Goal: Task Accomplishment & Management: Use online tool/utility

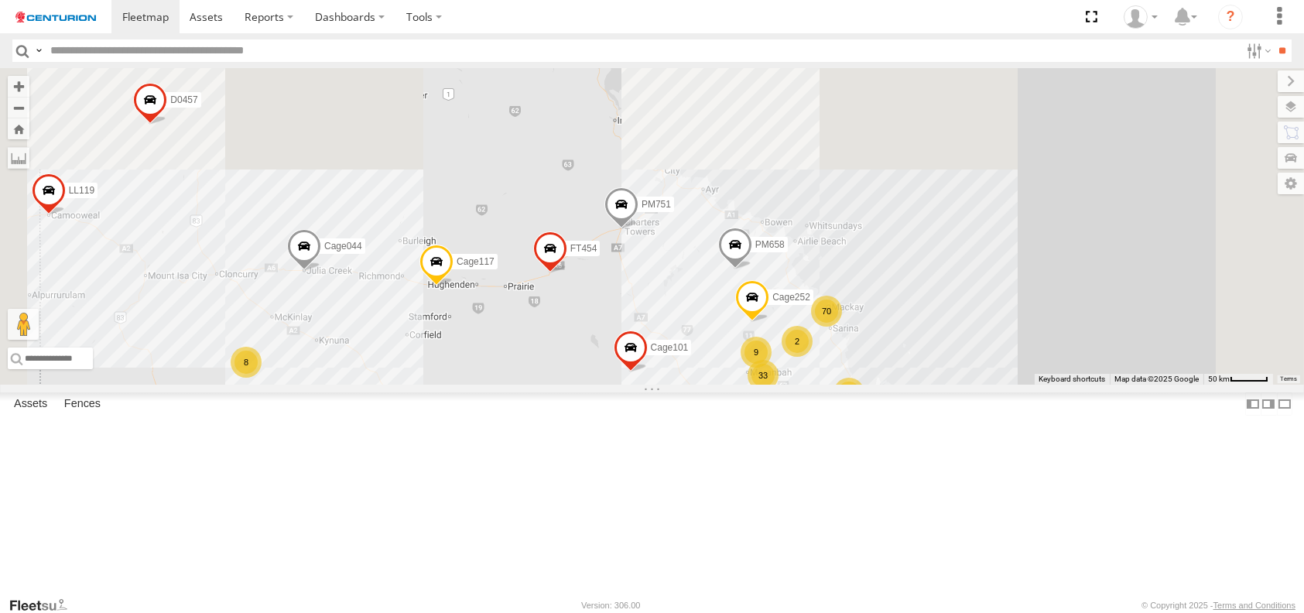
drag, startPoint x: 823, startPoint y: 209, endPoint x: 764, endPoint y: 638, distance: 433.5
click at [764, 612] on html at bounding box center [652, 306] width 1304 height 613
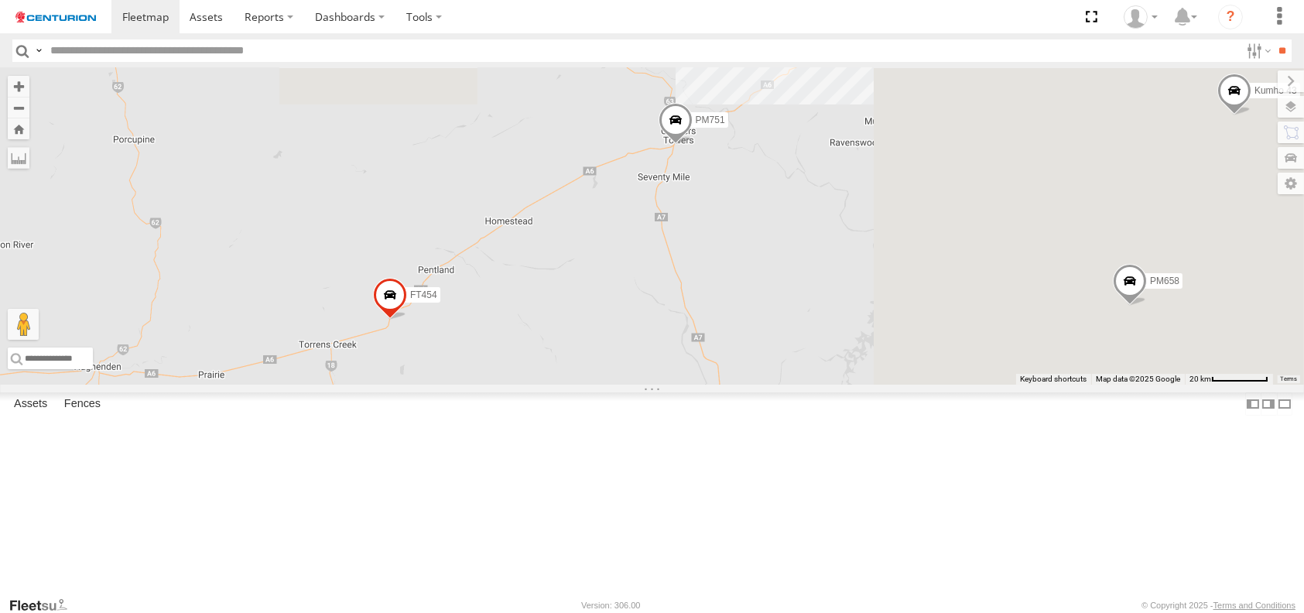
drag, startPoint x: 1038, startPoint y: 332, endPoint x: 692, endPoint y: 506, distance: 387.9
click at [692, 385] on div "Cage194 D0474 Cage117 D0549 F0485 MV283 Kumho 179 TY012 FT454 TL129 Cage160 Cag…" at bounding box center [652, 226] width 1304 height 316
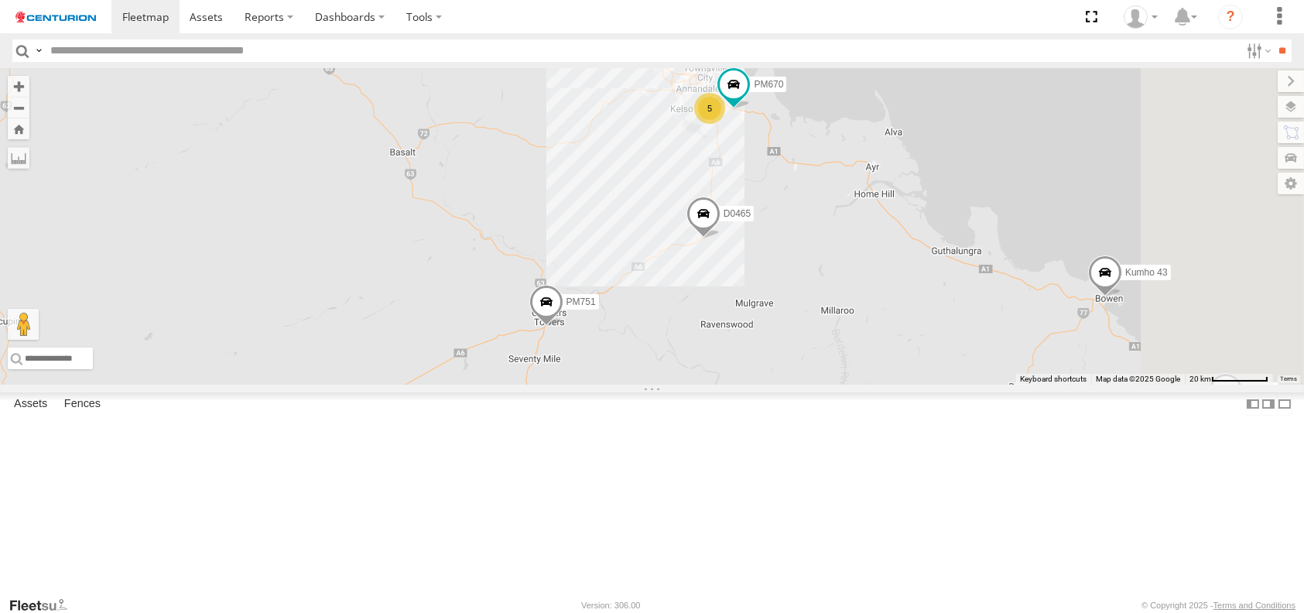
drag, startPoint x: 788, startPoint y: 414, endPoint x: 685, endPoint y: 581, distance: 196.7
click at [685, 385] on div "Cage194 D0474 Cage117 D0549 F0485 MV283 Kumho 179 TY012 FT454 TL129 Cage160 Cag…" at bounding box center [652, 226] width 1304 height 316
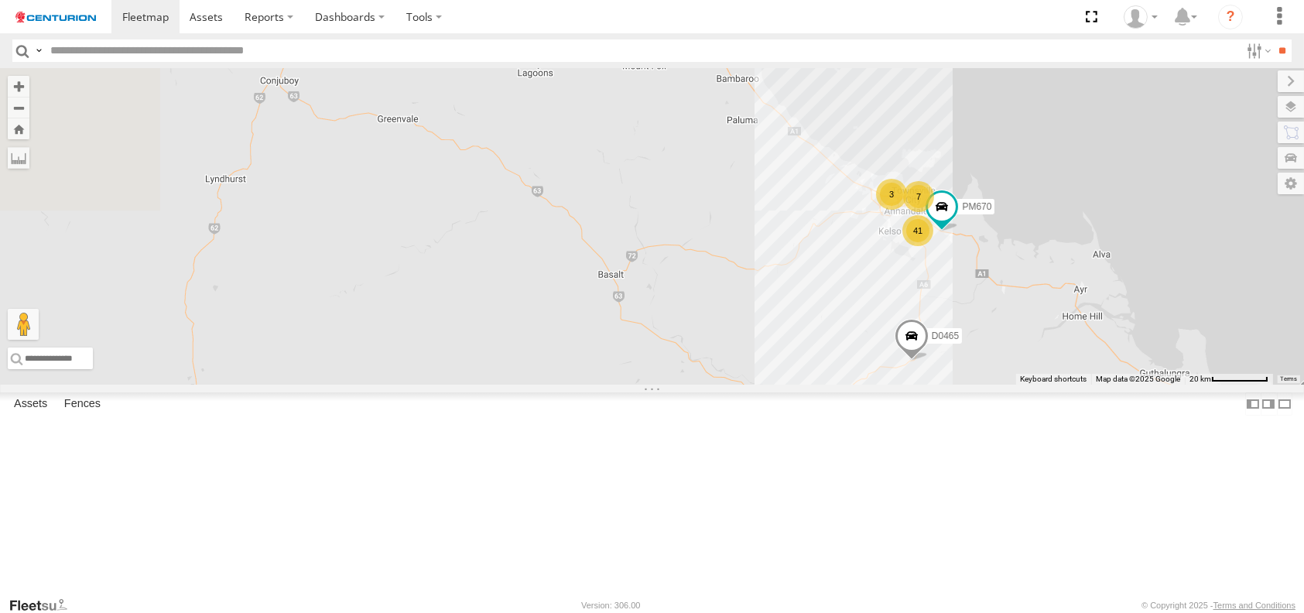
drag, startPoint x: 880, startPoint y: 477, endPoint x: 1205, endPoint y: 614, distance: 353.0
click at [1205, 612] on html at bounding box center [652, 306] width 1304 height 613
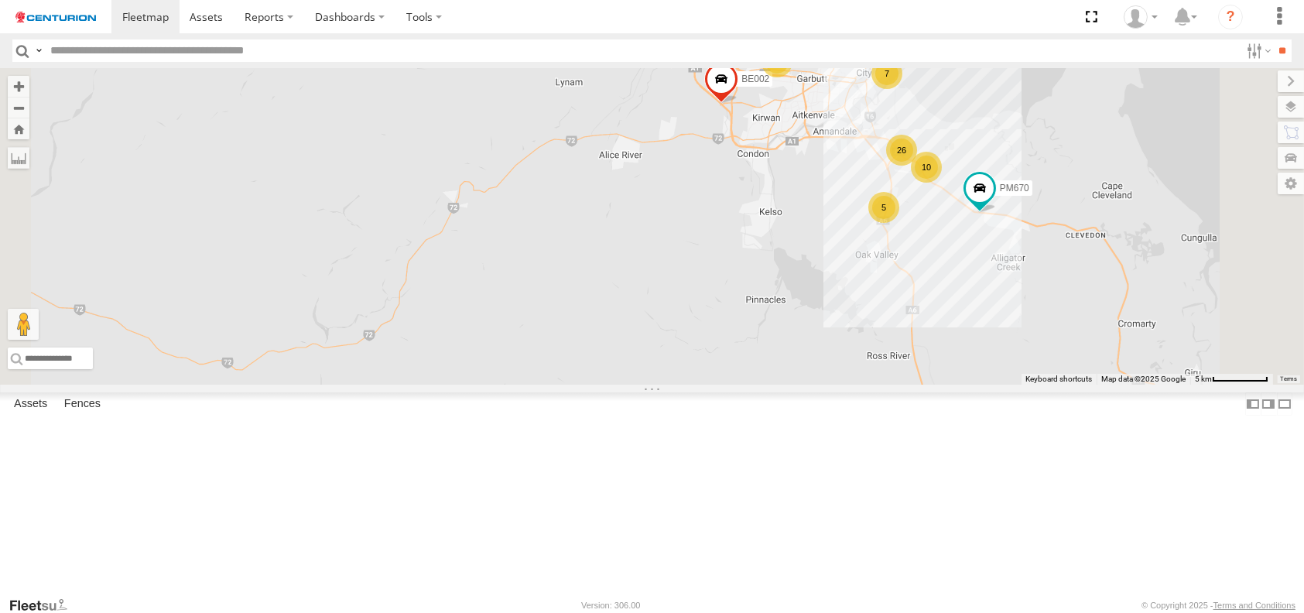
click at [899, 223] on div "5" at bounding box center [883, 207] width 31 height 31
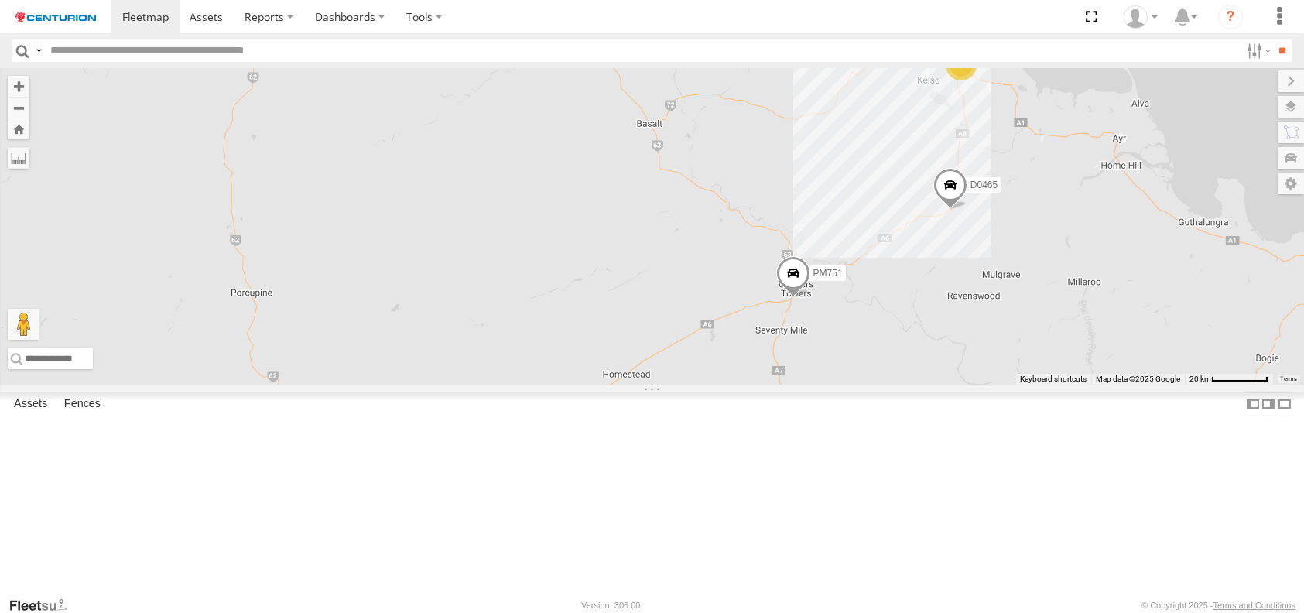
drag, startPoint x: 969, startPoint y: 449, endPoint x: 1089, endPoint y: 304, distance: 187.9
click at [1089, 304] on div "Cage194 D0474 Cage117 D0549 F0485 MV283 Kumho 179 TY012 FT454 TL129 Cage160 Cag…" at bounding box center [652, 226] width 1304 height 316
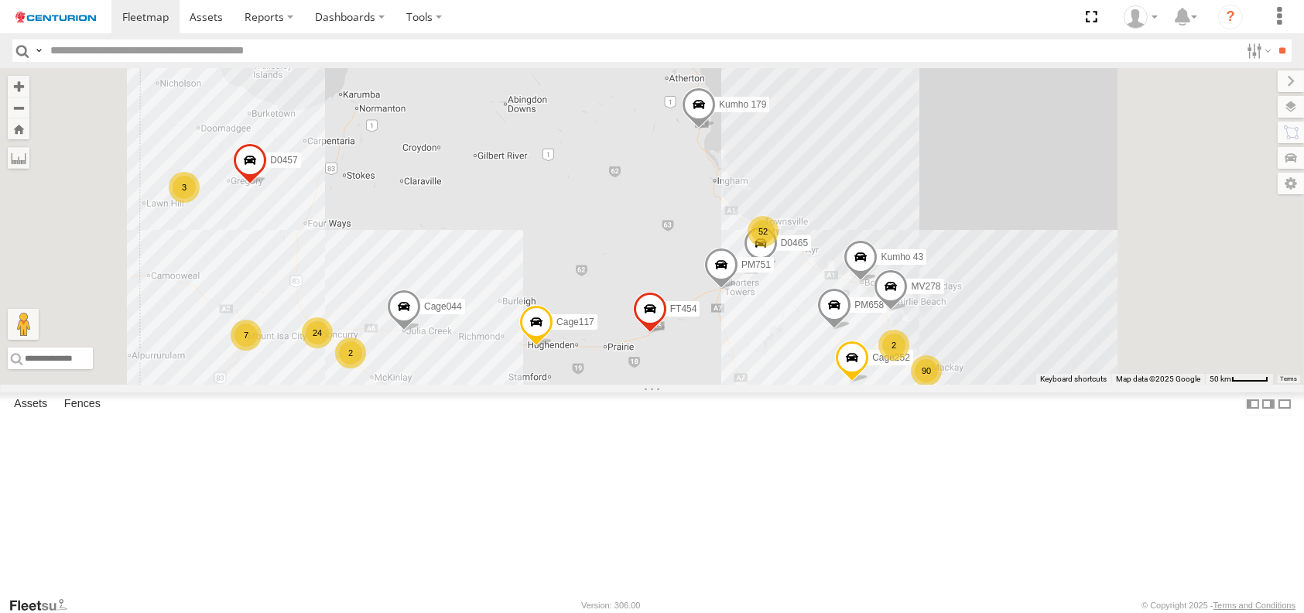
click at [737, 289] on span at bounding box center [720, 269] width 34 height 42
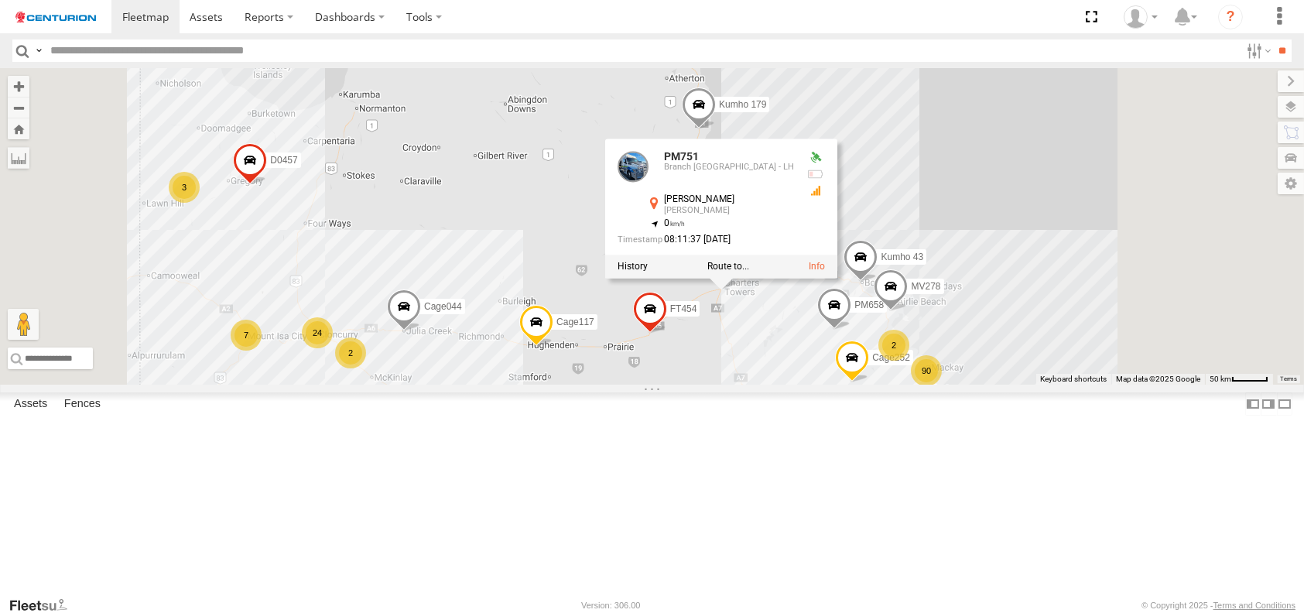
click at [942, 385] on div "Cage044 Kumho 179 PM751 FT454 PM658 Cage117 D0457 Cage101 Cage252 D0465 Kumho 4…" at bounding box center [652, 226] width 1304 height 316
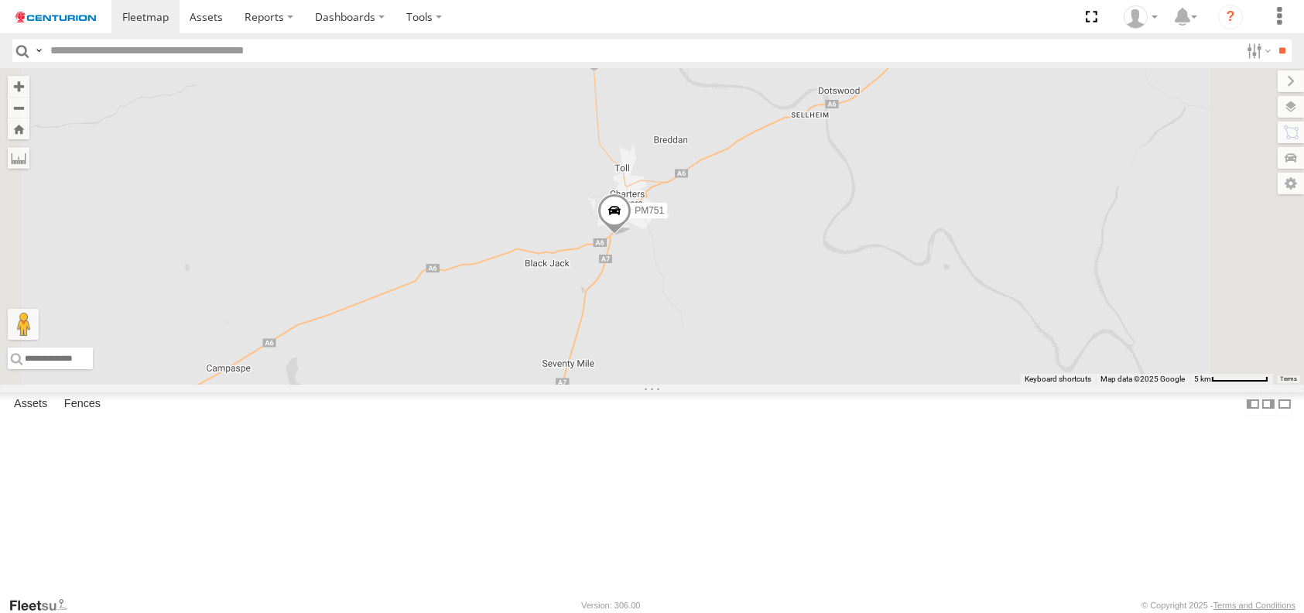
drag, startPoint x: 839, startPoint y: 542, endPoint x: 773, endPoint y: 174, distance: 373.5
click at [773, 174] on div "Cage044 Kumho 179 PM751 FT454 PM658 Cage117 D0457 Cage101 Cage252 D0465 Kumho 4…" at bounding box center [652, 226] width 1304 height 316
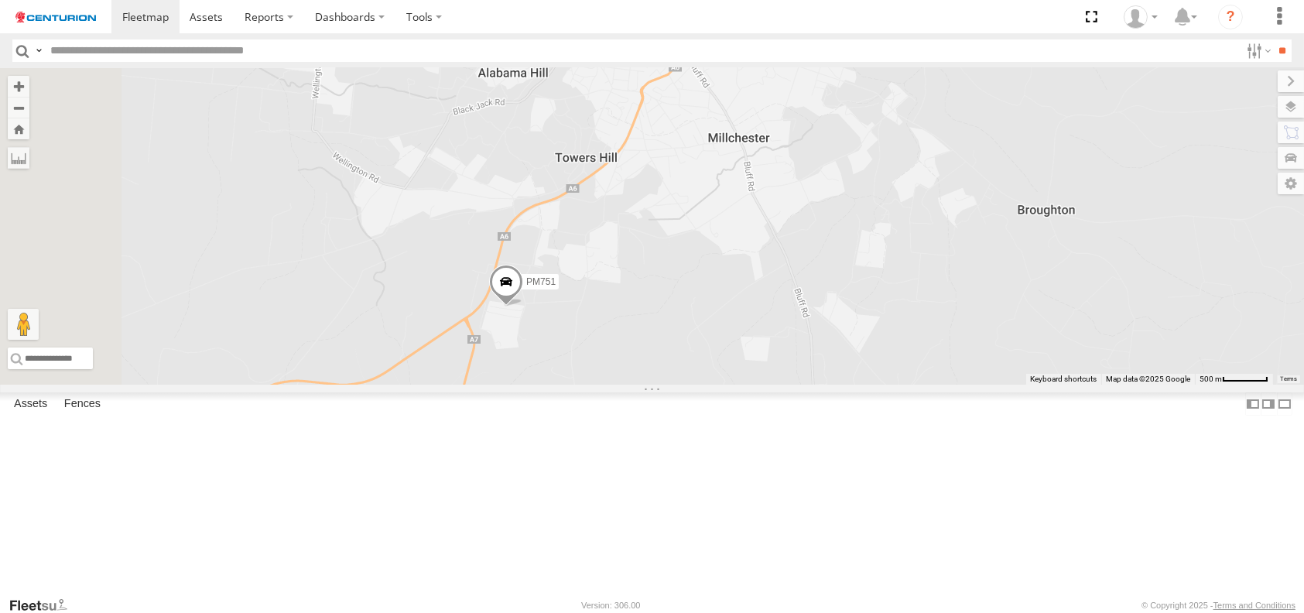
drag, startPoint x: 736, startPoint y: 433, endPoint x: 768, endPoint y: 255, distance: 180.9
click at [768, 255] on div "Cage044 Kumho 179 PM751 FT454 PM658 Cage117 D0457 Cage101 Cage252 D0465 Kumho 4…" at bounding box center [652, 226] width 1304 height 316
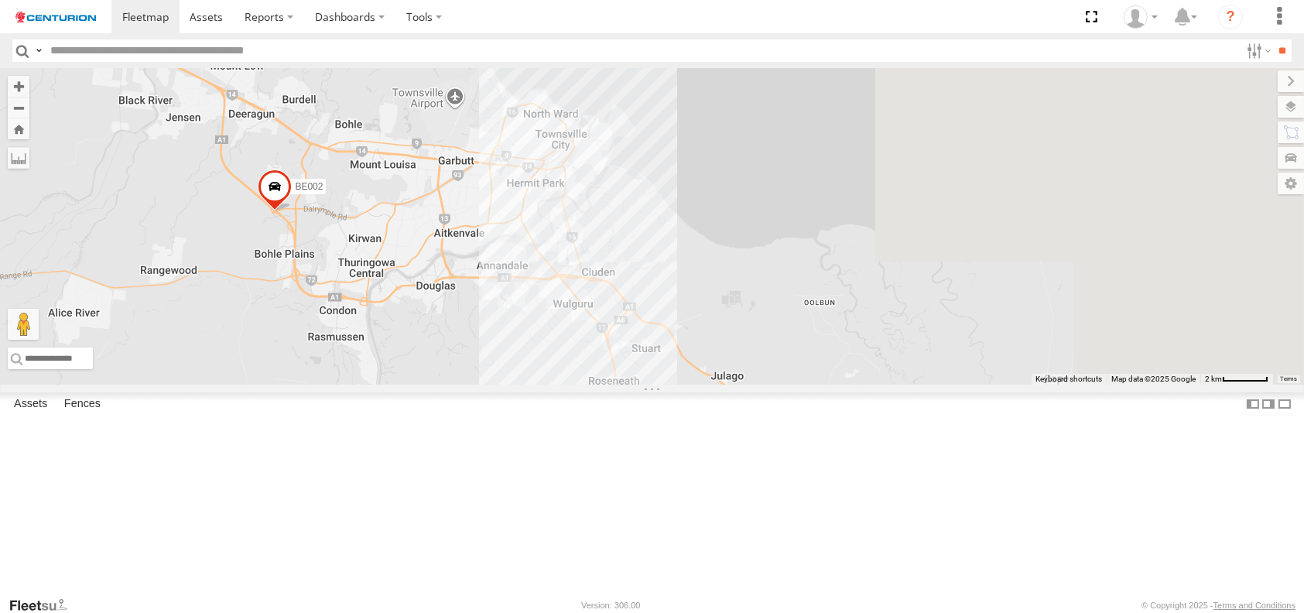
drag, startPoint x: 1106, startPoint y: 237, endPoint x: 517, endPoint y: 492, distance: 641.7
click at [517, 385] on div "PM753 Cage044 Kumho 179 LL119 PM751 FT454 FT938 PM658 Cage117 D0457 Cage101 Cag…" at bounding box center [652, 226] width 1304 height 316
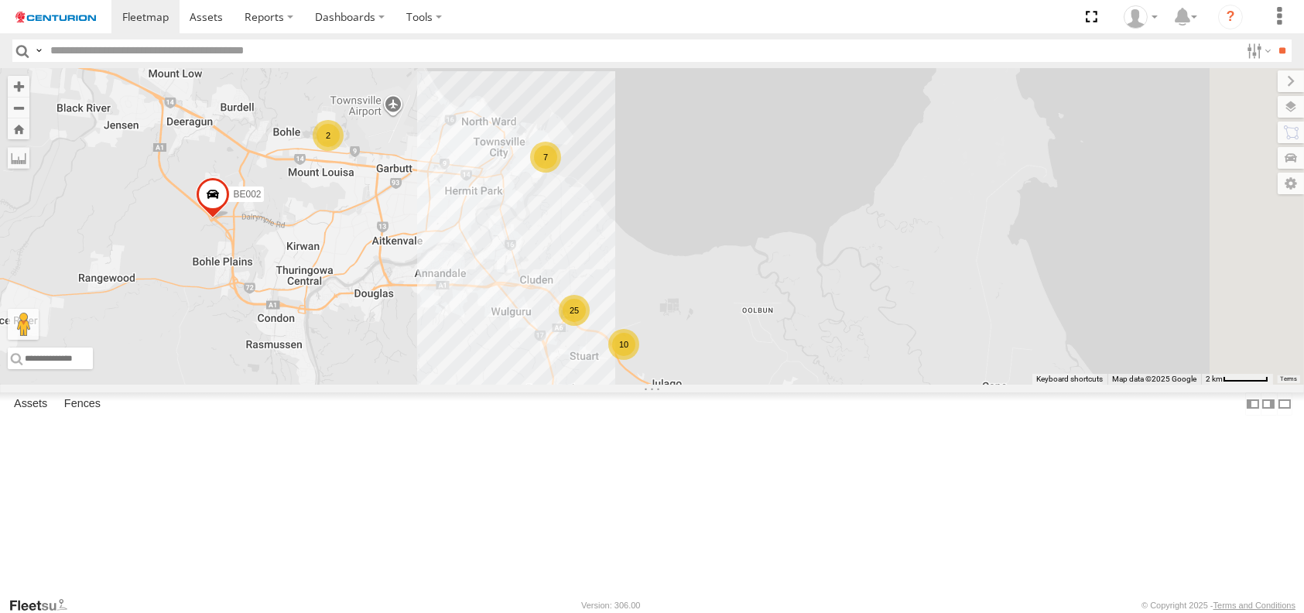
click at [564, 385] on div "PM753 Cage044 Kumho 179 LL119 PM751 FT454 FT938 PM658 Cage117 D0457 Cage101 Cag…" at bounding box center [652, 226] width 1304 height 316
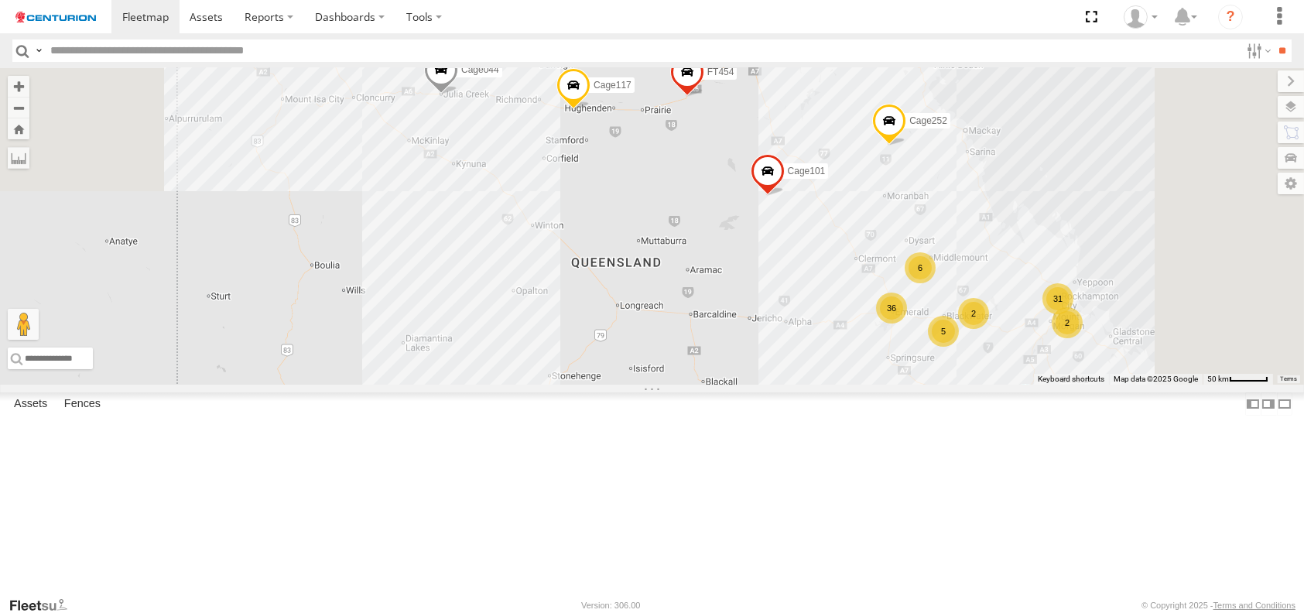
drag, startPoint x: 843, startPoint y: 540, endPoint x: 829, endPoint y: 576, distance: 39.2
click at [829, 599] on body at bounding box center [652, 306] width 1304 height 613
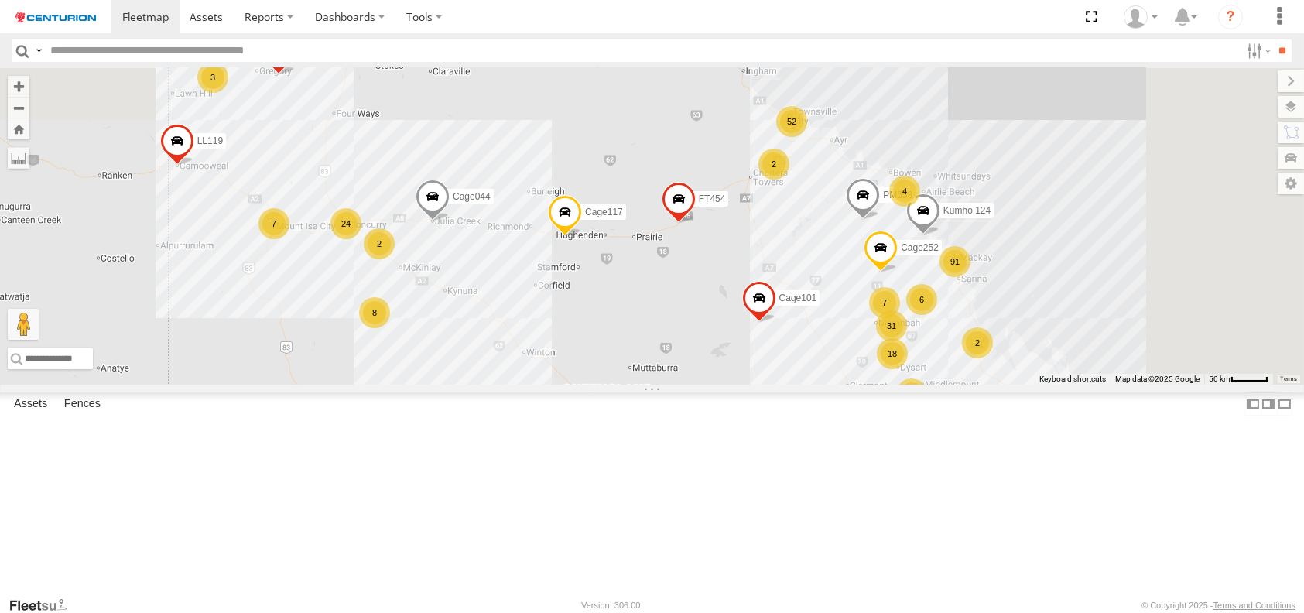
drag, startPoint x: 805, startPoint y: 420, endPoint x: 804, endPoint y: 429, distance: 9.4
click at [804, 385] on div "Cage194 D0474 Cage117 D0557 D0549 PM753 Cage044 LL119 FT454 FT938 TL129 Cage160…" at bounding box center [652, 226] width 1304 height 316
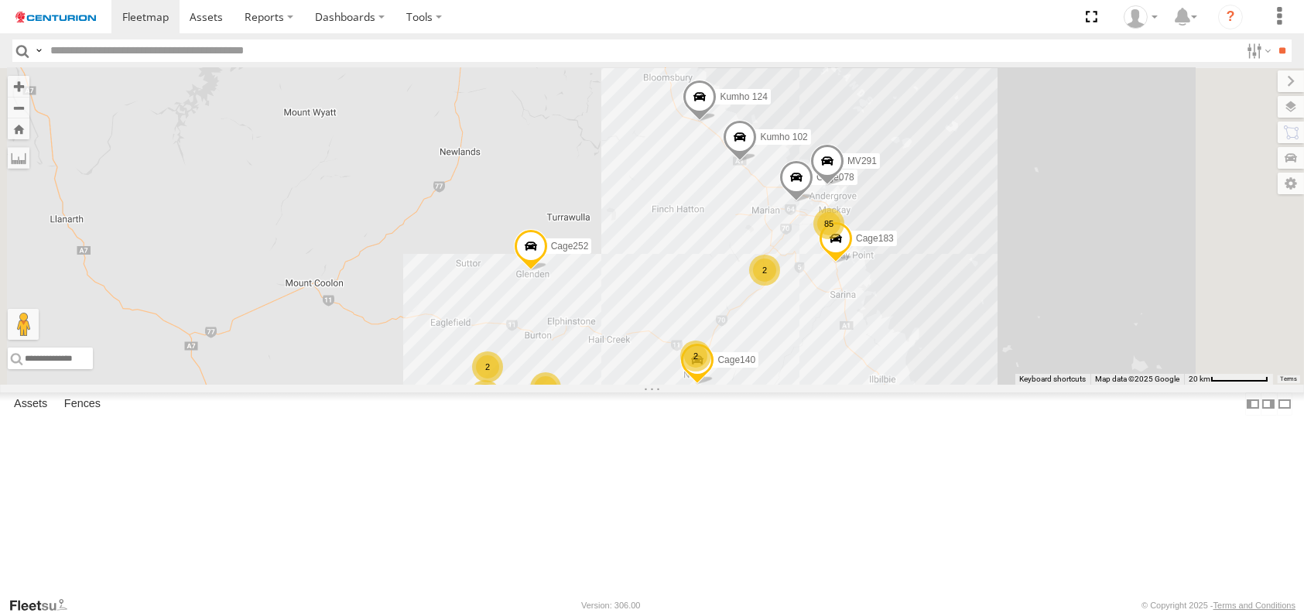
drag, startPoint x: 1095, startPoint y: 314, endPoint x: 926, endPoint y: 325, distance: 169.0
click at [926, 325] on div "Cage194 D0474 Cage117 D0557 D0549 PM753 Cage044 LL119 FT454 FT938 TL129 Cage160…" at bounding box center [652, 226] width 1304 height 316
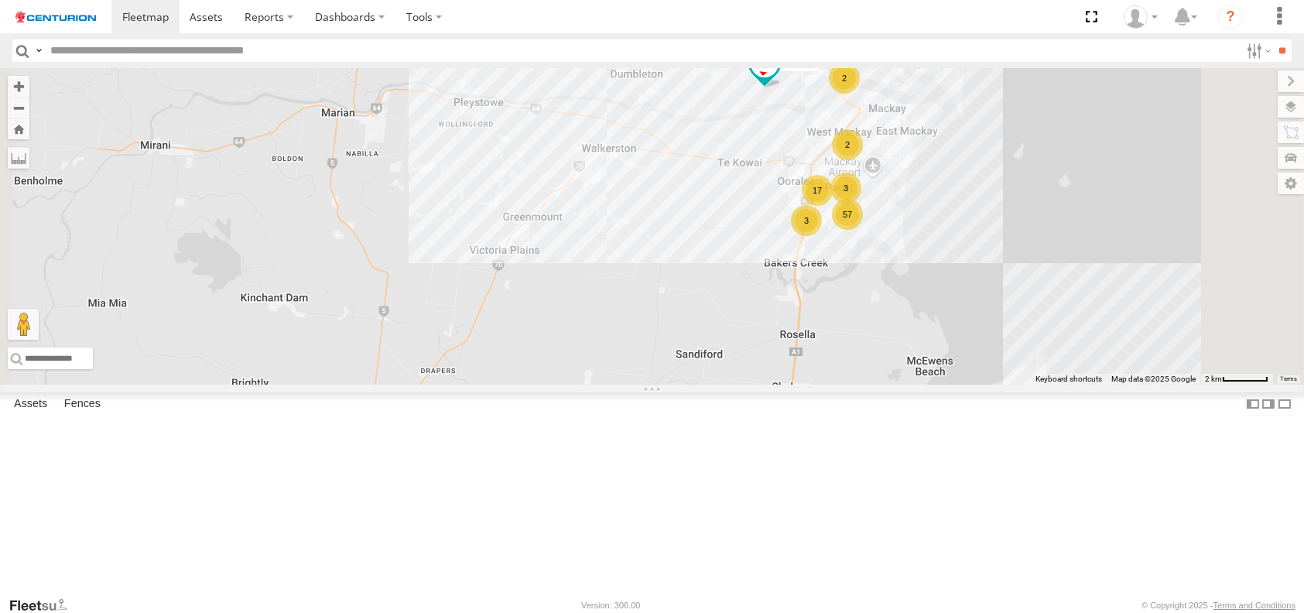
click at [778, 77] on span at bounding box center [764, 63] width 28 height 28
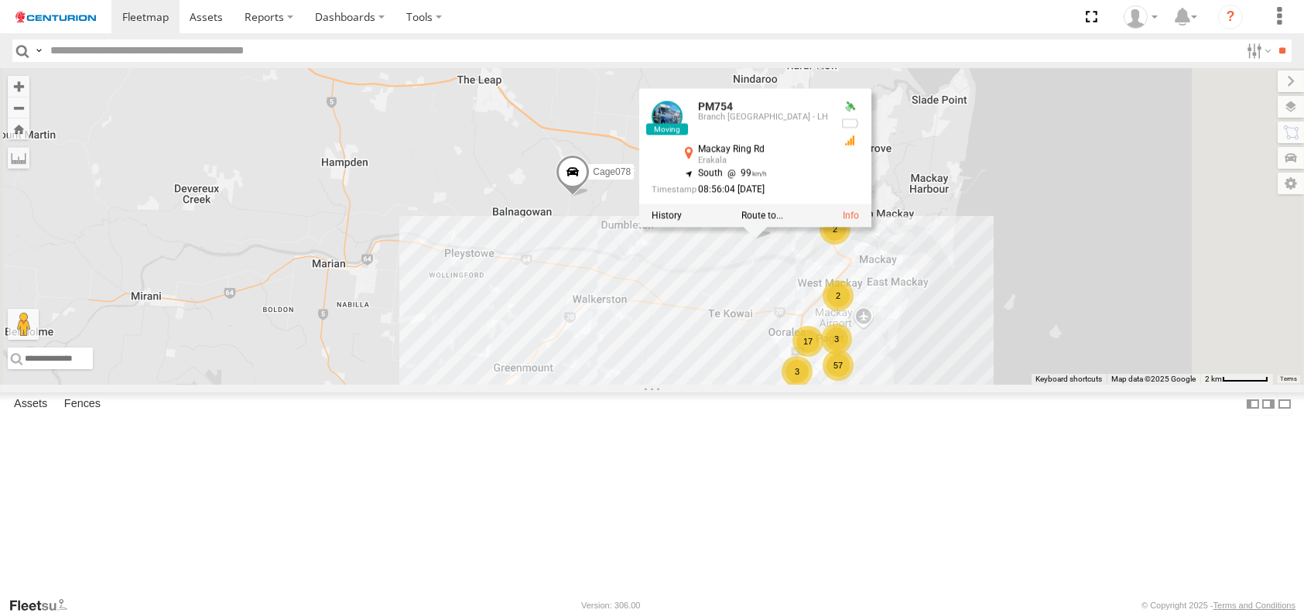
drag, startPoint x: 894, startPoint y: 220, endPoint x: 884, endPoint y: 372, distance: 152.7
click at [884, 372] on div "Cage194 D0474 Cage117 D0557 D0549 PM753 Cage044 LL119 FT454 FT938 TL129 Cage160…" at bounding box center [652, 226] width 1304 height 316
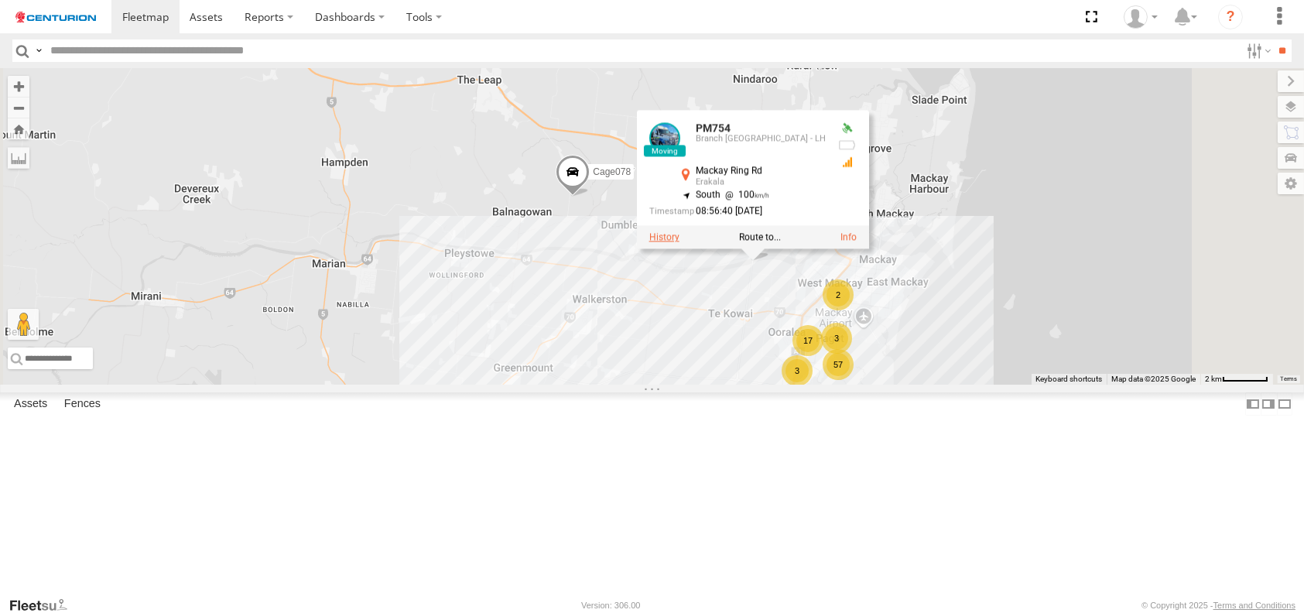
click at [679, 243] on label at bounding box center [663, 237] width 30 height 11
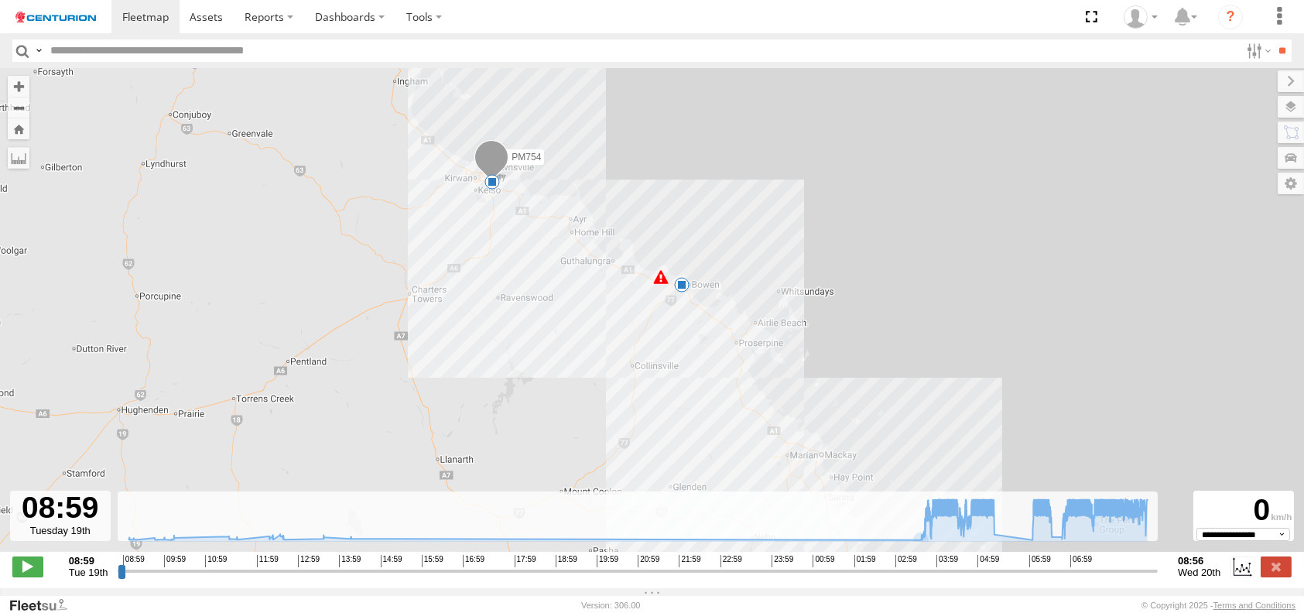
click at [685, 289] on span at bounding box center [681, 284] width 15 height 15
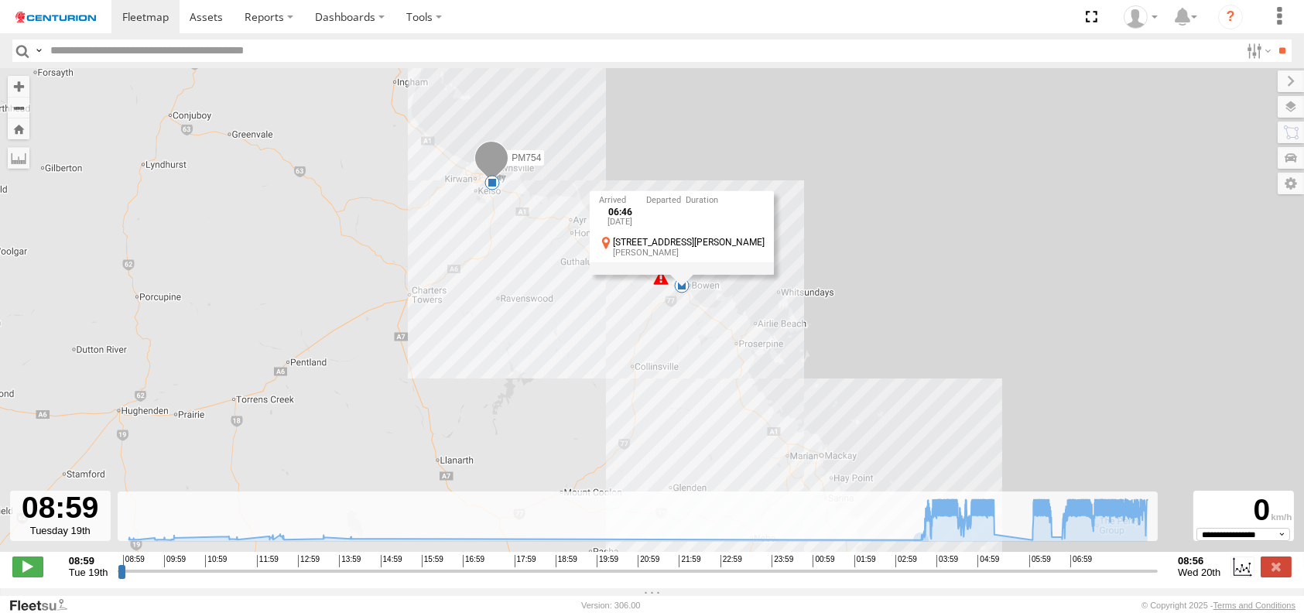
click at [683, 362] on div "PM754 06:29 Wed 06:46 Wed 7 06:46 [DATE] [STREET_ADDRESS][PERSON_NAME][PERSON_N…" at bounding box center [652, 318] width 1304 height 500
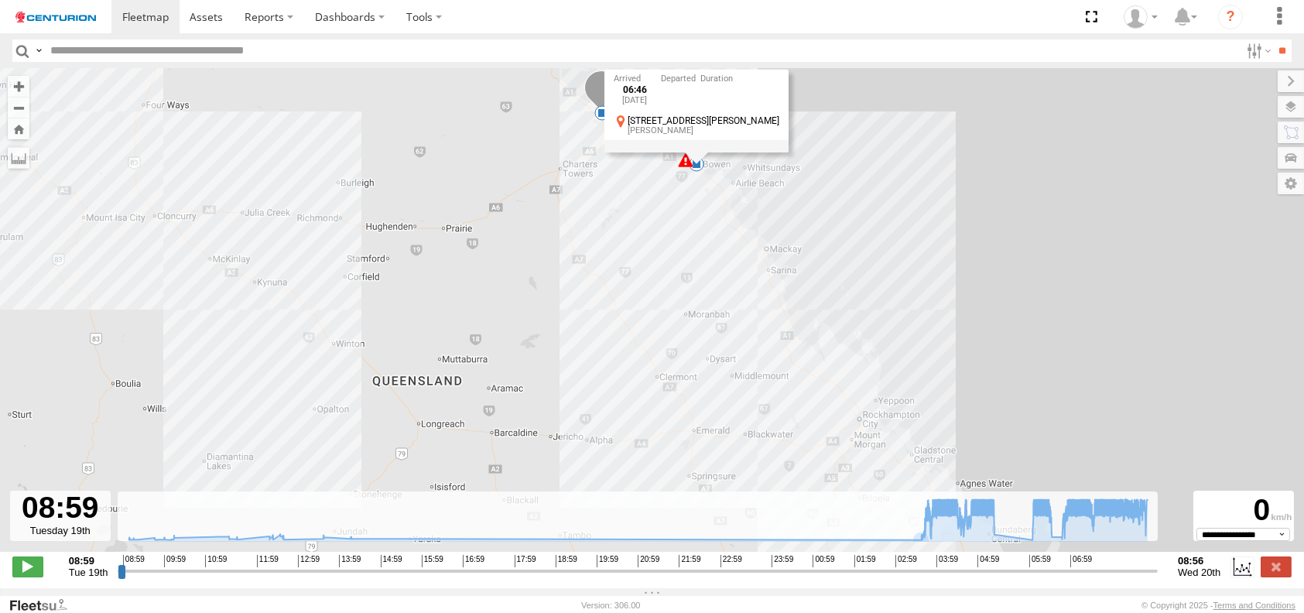
drag, startPoint x: 655, startPoint y: 344, endPoint x: 672, endPoint y: 227, distance: 117.2
click at [672, 227] on div "PM754 06:29 Wed 06:46 Wed 7 06:46 [DATE] [STREET_ADDRESS][PERSON_NAME][PERSON_N…" at bounding box center [652, 318] width 1304 height 500
click at [29, 571] on span at bounding box center [27, 566] width 31 height 20
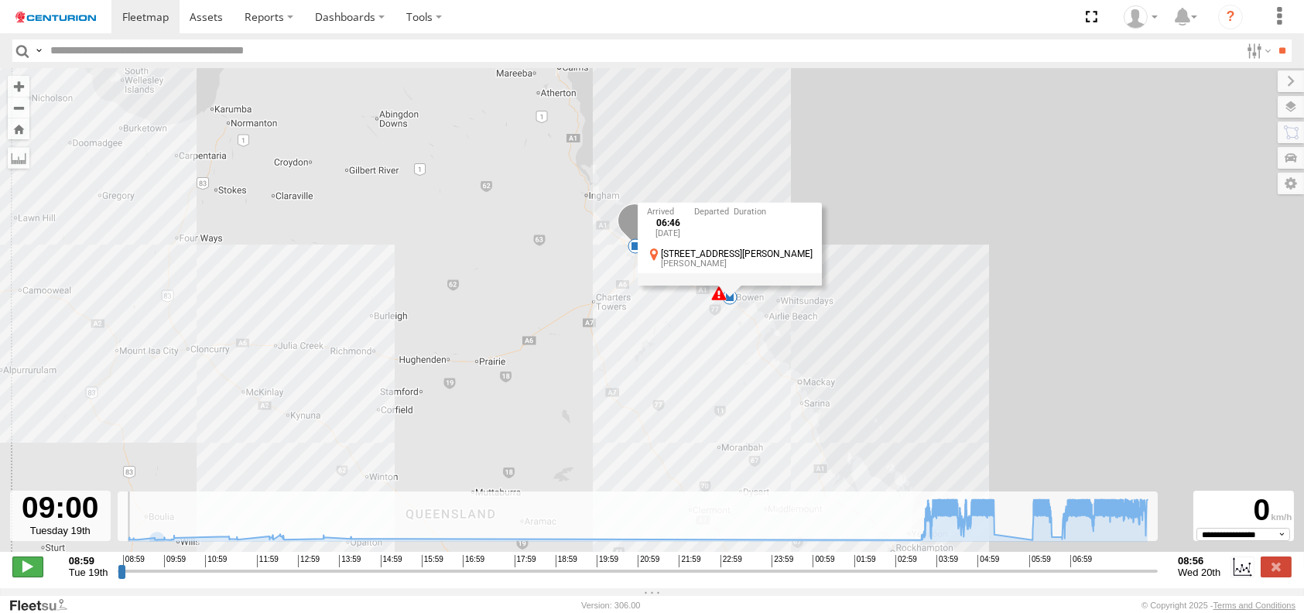
click at [29, 571] on span at bounding box center [27, 566] width 31 height 20
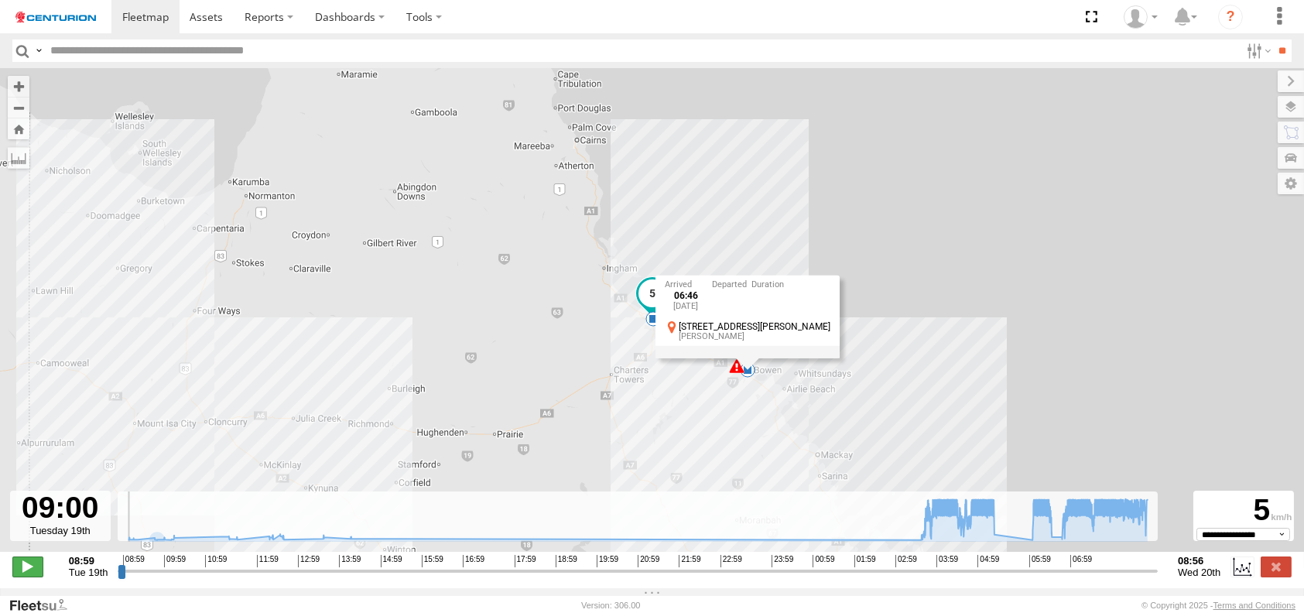
click at [32, 576] on span at bounding box center [27, 566] width 31 height 20
click at [56, 535] on div at bounding box center [60, 516] width 101 height 50
drag, startPoint x: 1086, startPoint y: 467, endPoint x: 326, endPoint y: 431, distance: 760.6
click at [323, 446] on div "PM754 06:29 Wed 06:46 Wed 7 06:46 [DATE] [STREET_ADDRESS][PERSON_NAME][PERSON_N…" at bounding box center [652, 318] width 1304 height 500
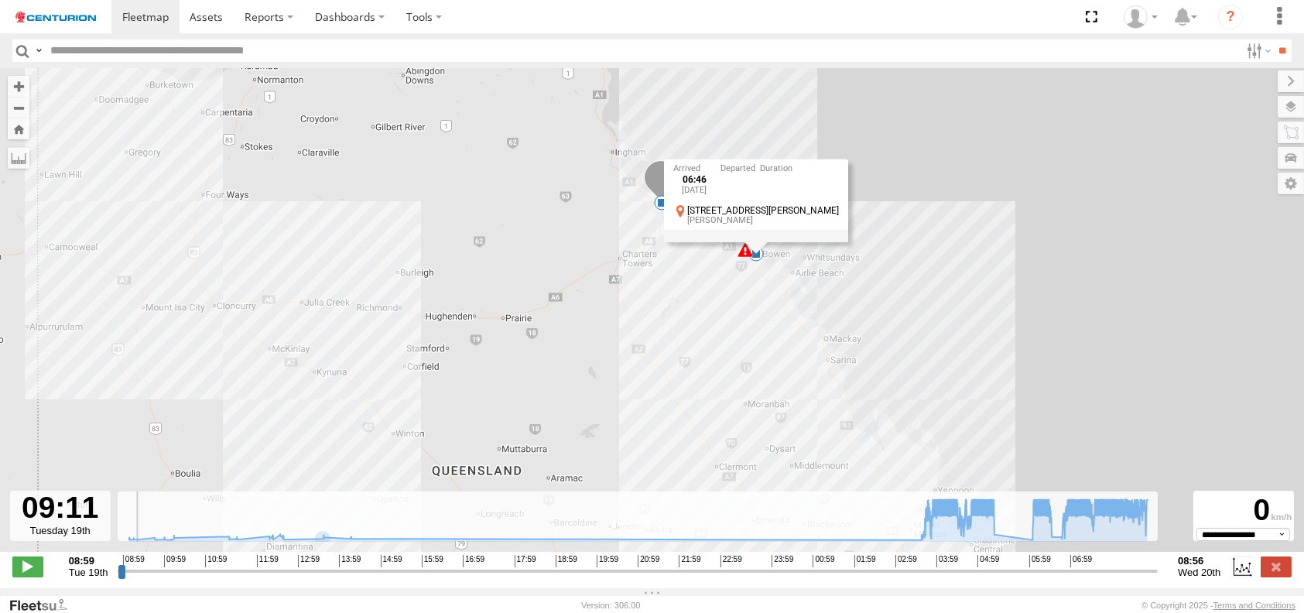
drag, startPoint x: 352, startPoint y: 436, endPoint x: 358, endPoint y: 190, distance: 246.1
click at [358, 190] on div "PM754 06:29 Wed 06:46 Wed 7 06:46 [DATE] [STREET_ADDRESS][PERSON_NAME][PERSON_N…" at bounding box center [652, 318] width 1304 height 500
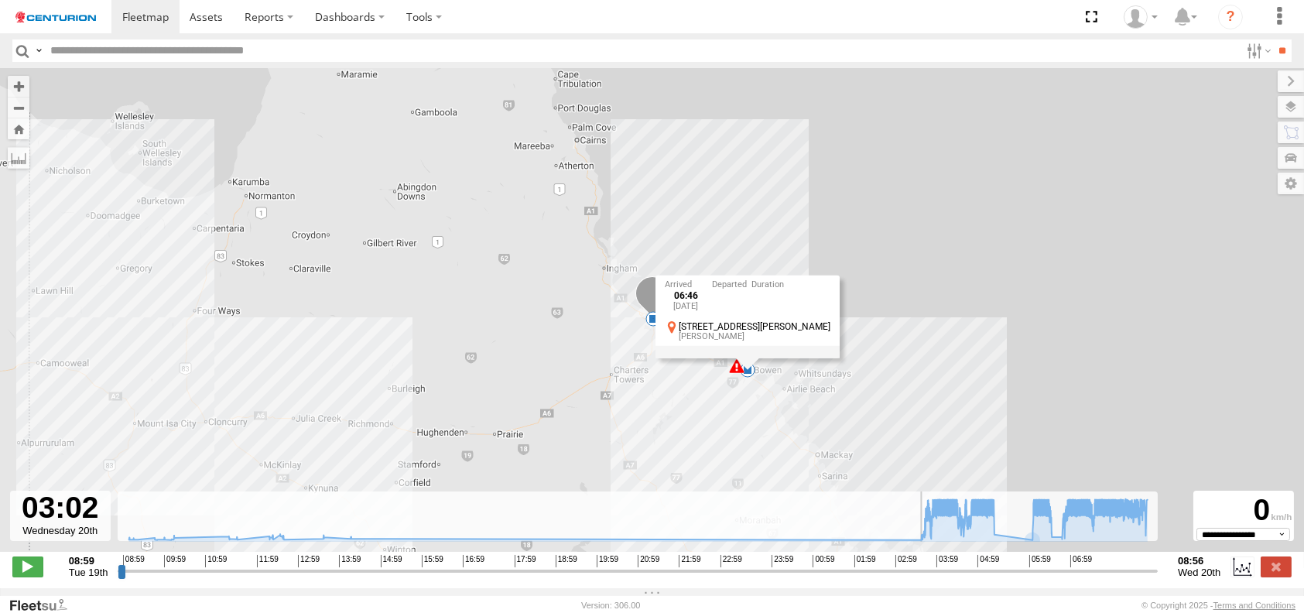
drag, startPoint x: 150, startPoint y: 577, endPoint x: 896, endPoint y: 583, distance: 745.9
click at [896, 578] on input "range" at bounding box center [638, 570] width 1040 height 15
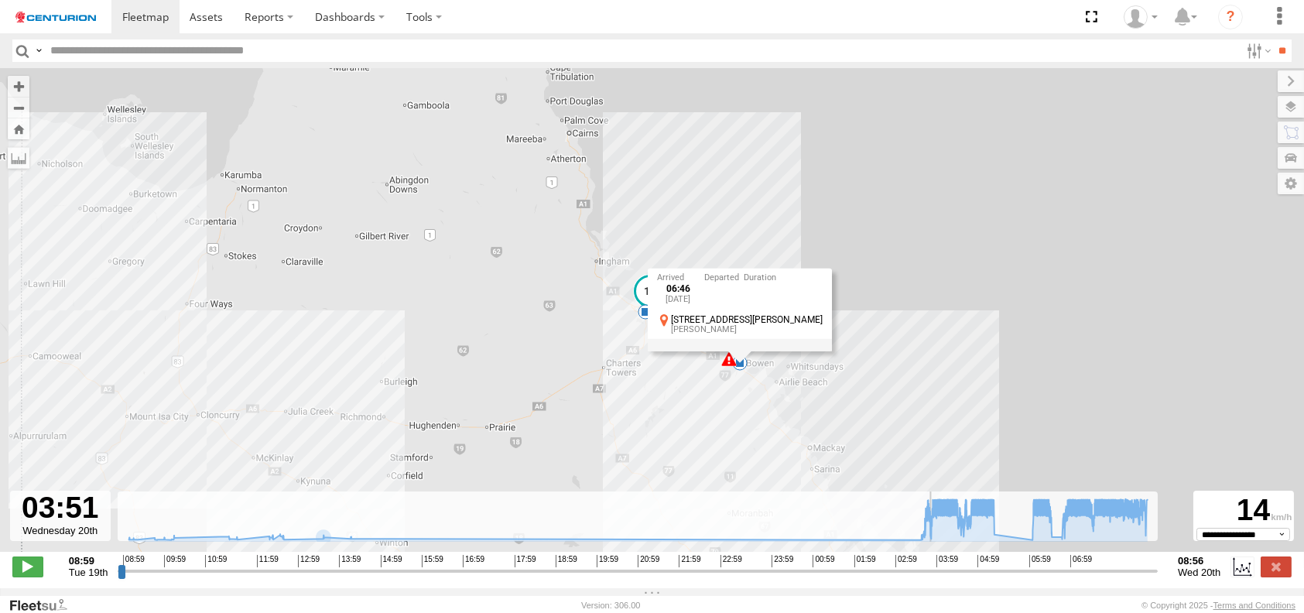
drag, startPoint x: 590, startPoint y: 468, endPoint x: 416, endPoint y: 225, distance: 298.9
click at [416, 225] on div "PM754 06:29 Wed 06:46 Wed 7 06:46 [DATE] [STREET_ADDRESS][PERSON_NAME][PERSON_N…" at bounding box center [652, 318] width 1304 height 500
click at [668, 404] on div "PM754 06:29 Wed 06:46 Wed 7 06:46 [DATE] [STREET_ADDRESS][PERSON_NAME][PERSON_N…" at bounding box center [652, 318] width 1304 height 500
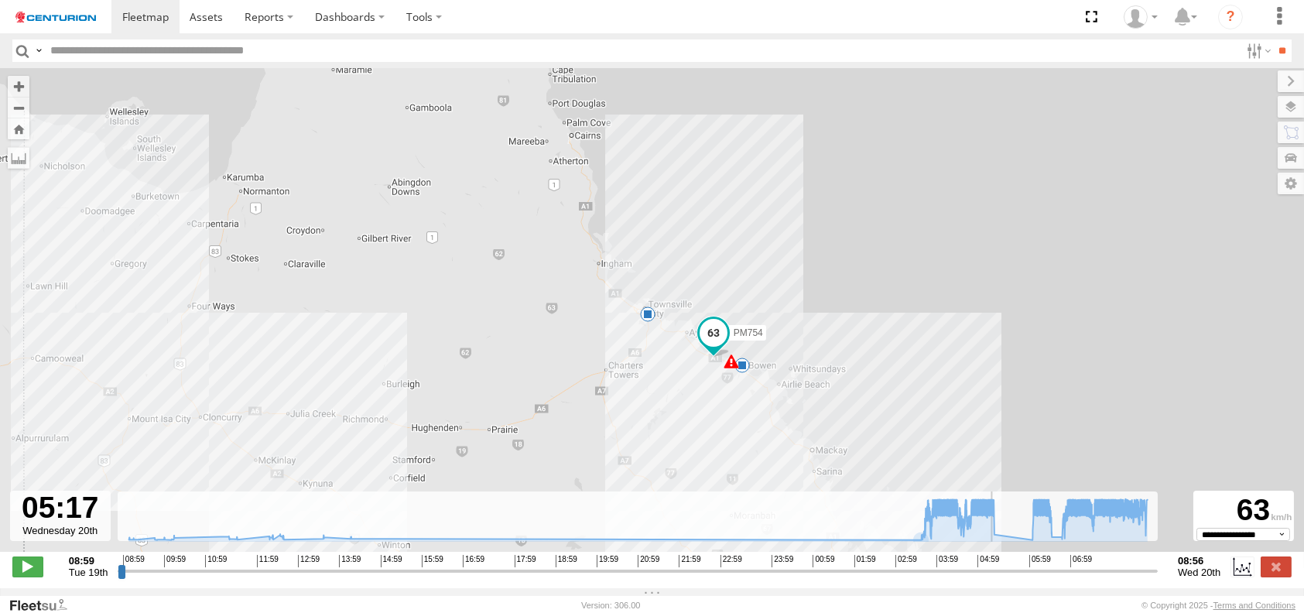
drag, startPoint x: 955, startPoint y: 579, endPoint x: 994, endPoint y: 579, distance: 39.5
click at [994, 578] on input "range" at bounding box center [638, 570] width 1040 height 15
type input "**********"
click at [1272, 573] on label at bounding box center [1275, 566] width 31 height 20
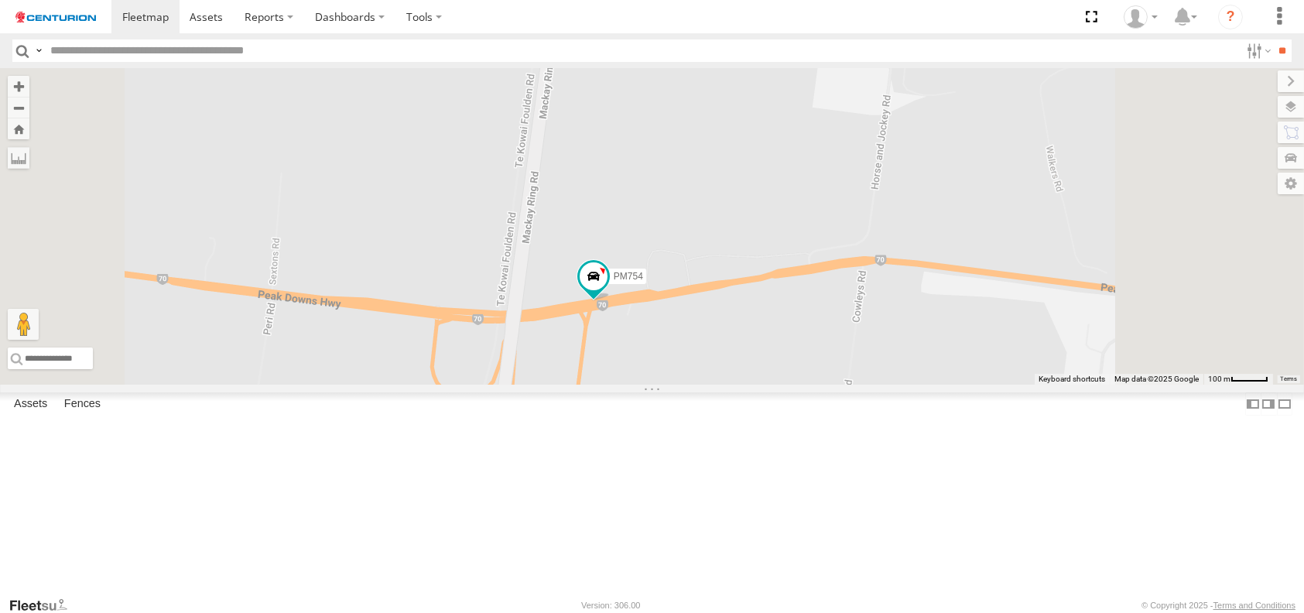
drag, startPoint x: 730, startPoint y: 568, endPoint x: 713, endPoint y: 381, distance: 187.3
click at [713, 381] on div "MV291 Cage078 PM754 MV221" at bounding box center [652, 226] width 1304 height 316
